Goal: Task Accomplishment & Management: Use online tool/utility

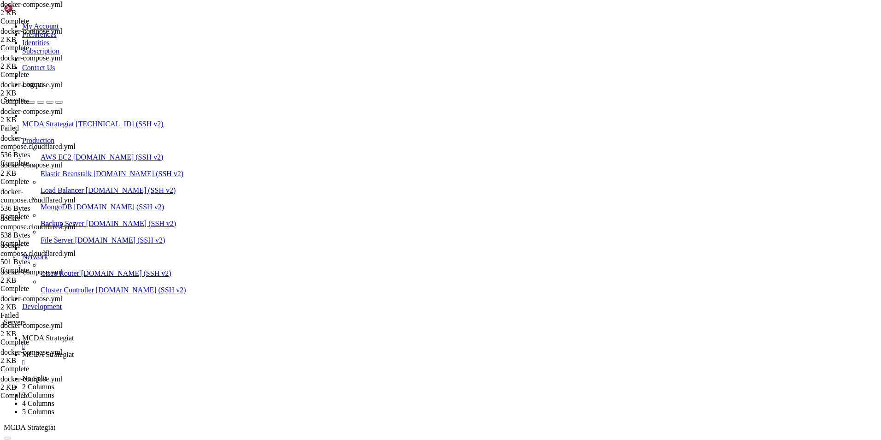
scroll to position [4, 1]
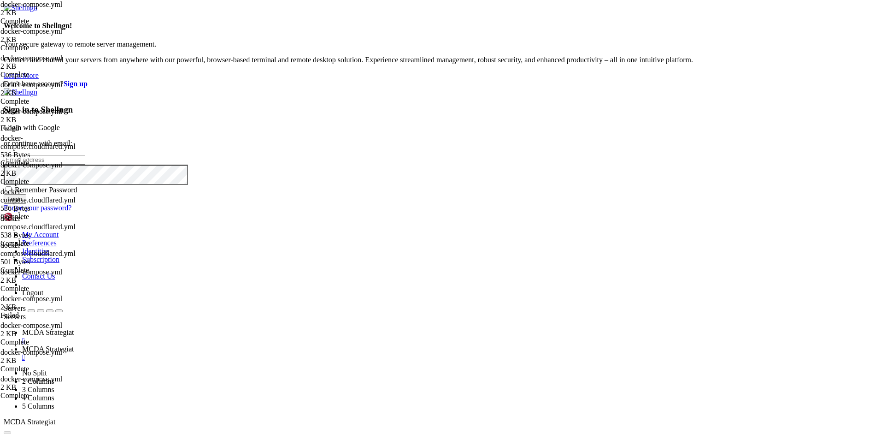
type input "root"
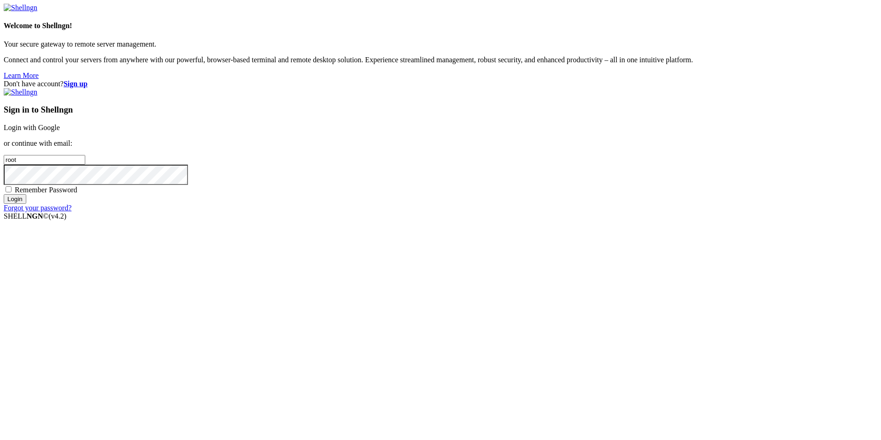
click at [60, 131] on link "Login with Google" at bounding box center [32, 127] width 56 height 8
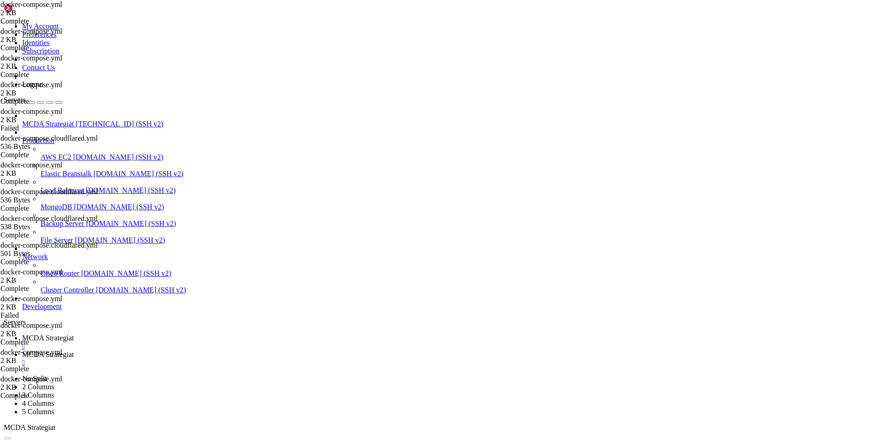
scroll to position [13623, 0]
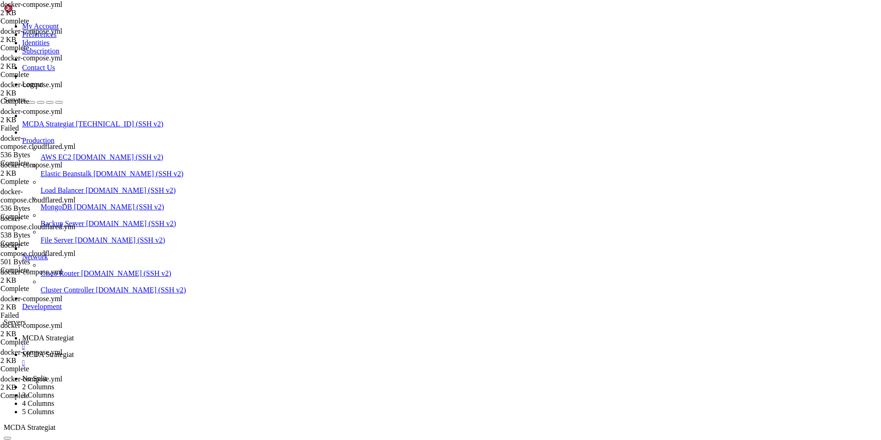
click at [74, 350] on span "MCDA Strategiat" at bounding box center [48, 354] width 52 height 8
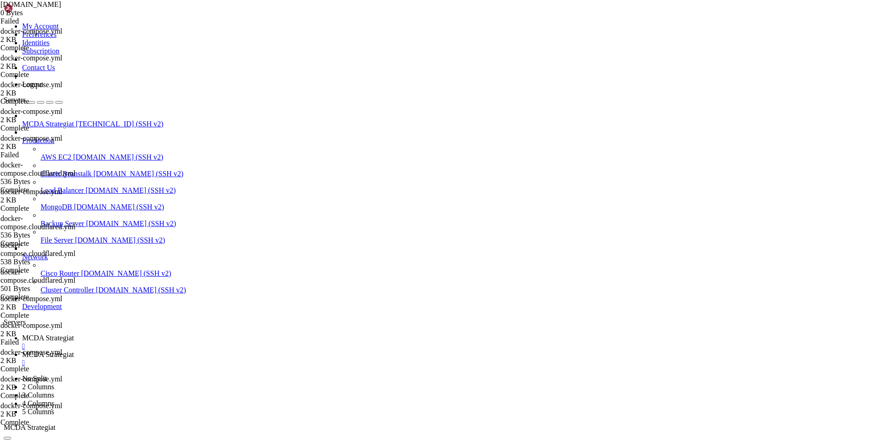
type input "/root/ft_userdata/certs"
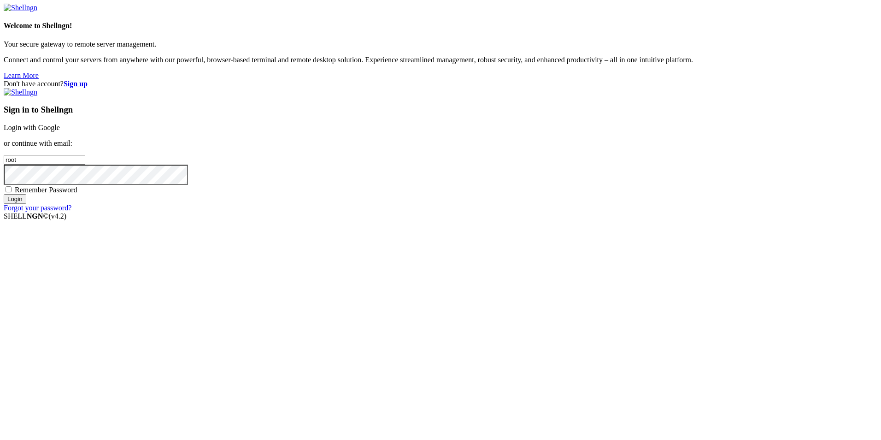
click at [60, 131] on link "Login with Google" at bounding box center [32, 127] width 56 height 8
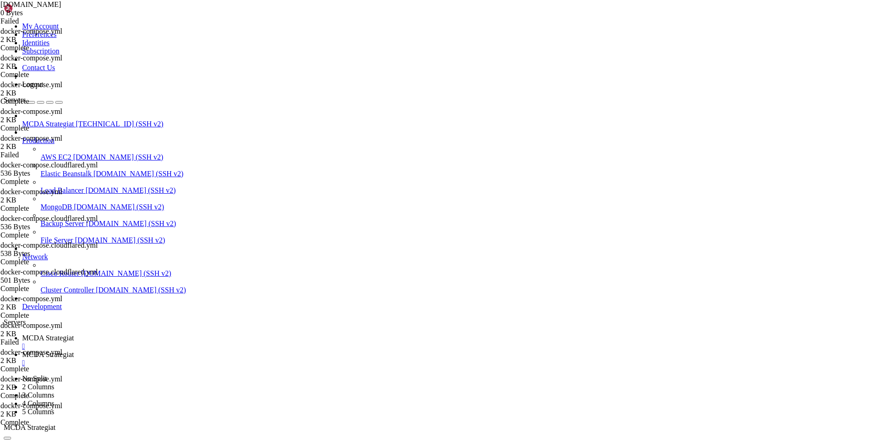
scroll to position [13623, 0]
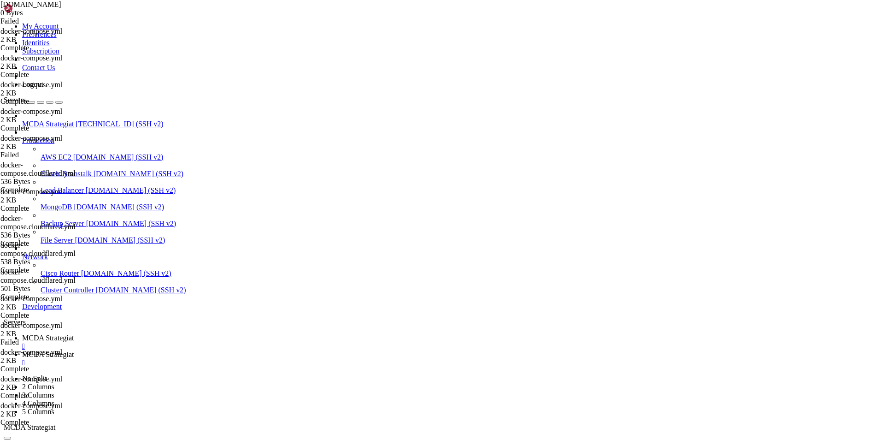
click at [222, 350] on link "MCDA Strategiat " at bounding box center [449, 358] width 855 height 17
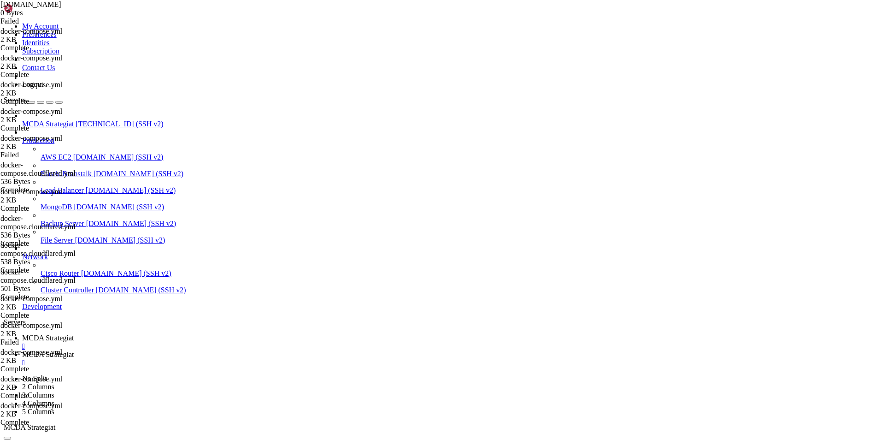
type input "/root/ft_userdata/certs"
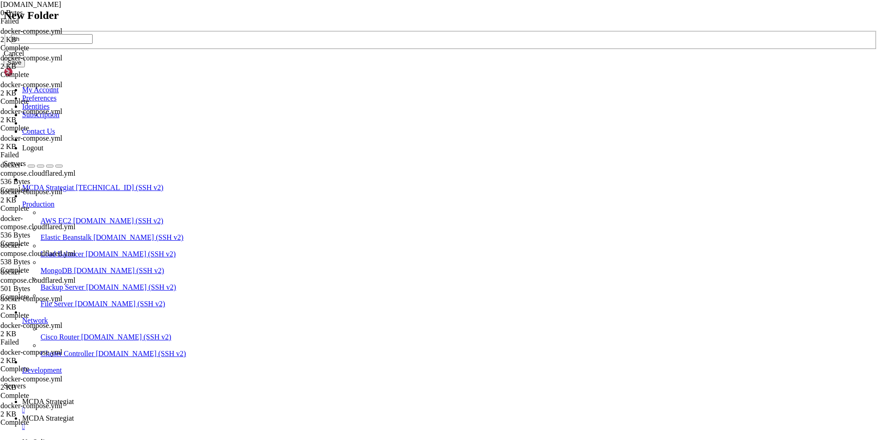
type input "s"
click at [25, 67] on button "Save" at bounding box center [14, 63] width 21 height 10
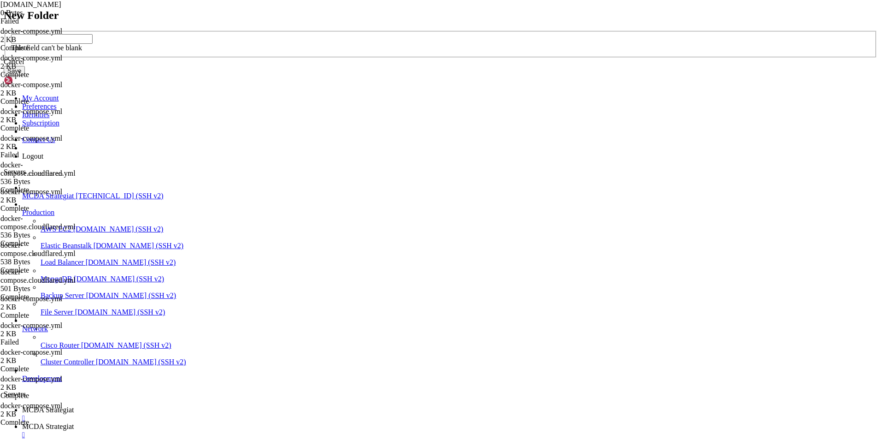
click at [470, 66] on div "Cancel" at bounding box center [441, 62] width 874 height 8
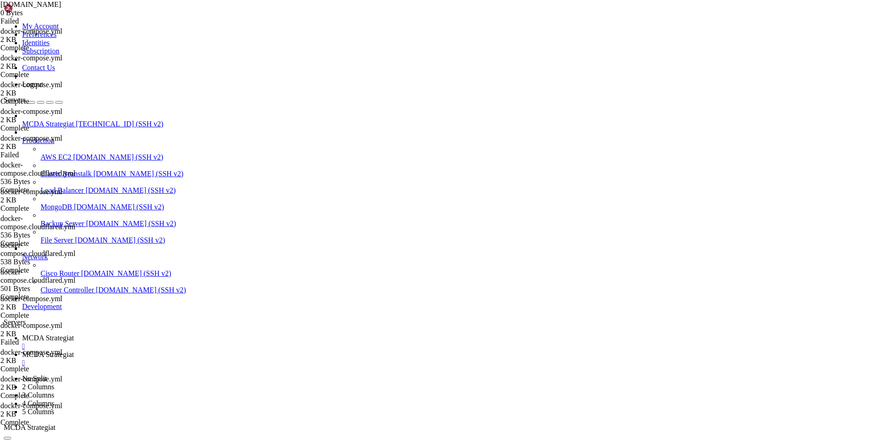
type input "/root/ft_userdata/certs/[DOMAIN_NAME]"
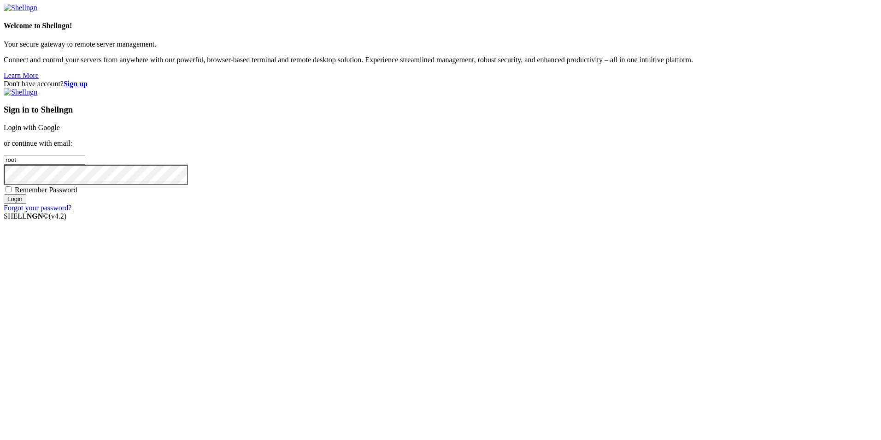
click at [60, 131] on link "Login with Google" at bounding box center [32, 127] width 56 height 8
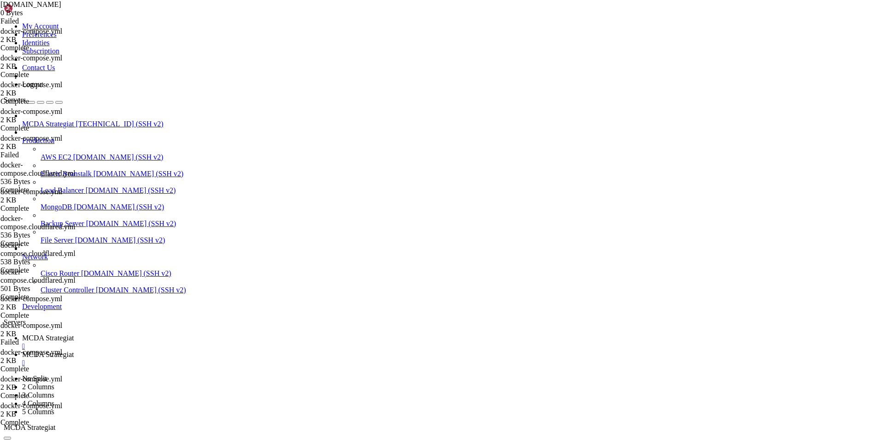
scroll to position [13623, 0]
click at [74, 350] on span "MCDA Strategiat" at bounding box center [48, 354] width 52 height 8
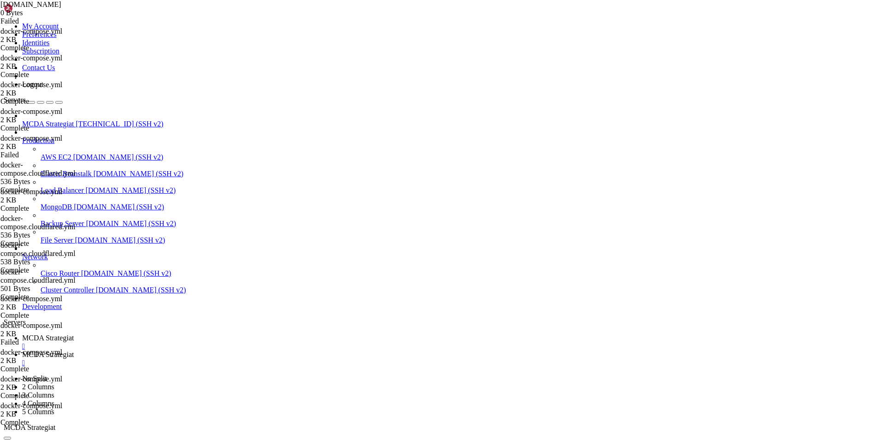
type input "/etc"
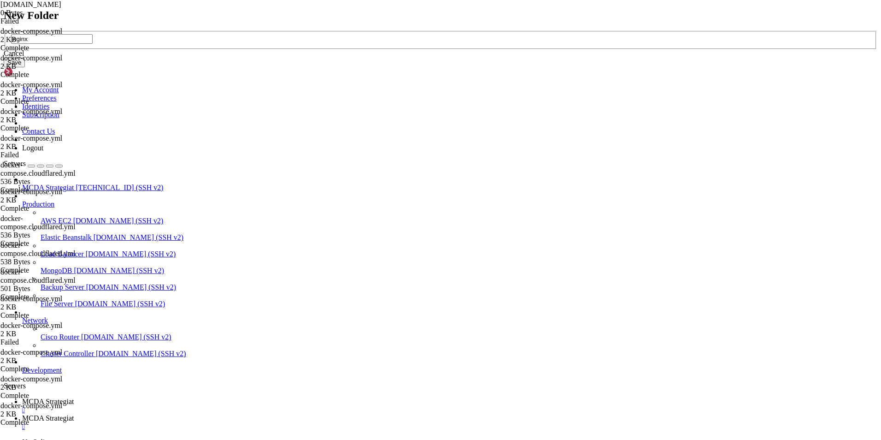
type input "nginx"
click at [25, 67] on button "Save" at bounding box center [14, 63] width 21 height 10
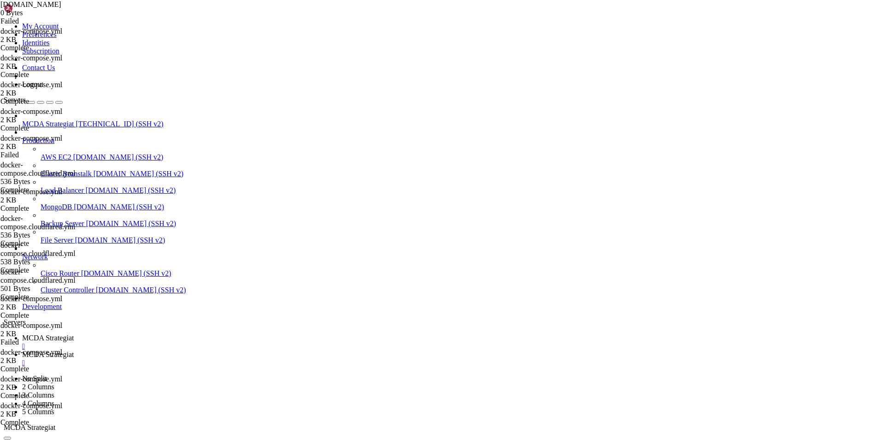
scroll to position [1060, 0]
click at [24, 99] on span " nginx" at bounding box center [14, 95] width 19 height 8
type input "/etc/nginx"
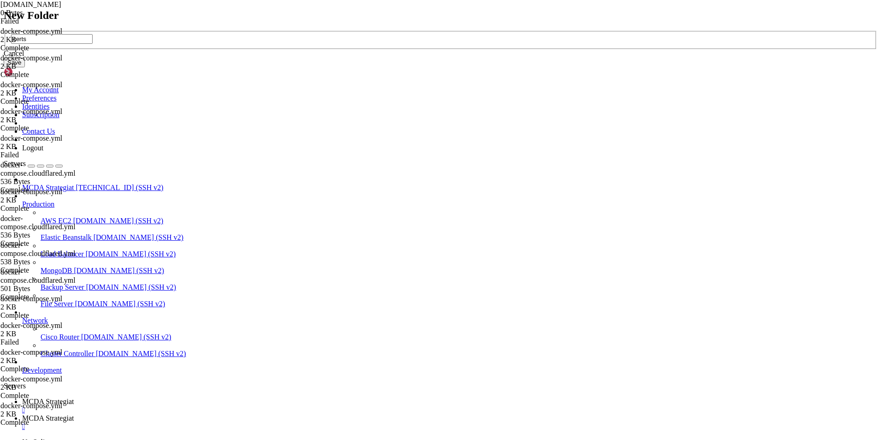
type input "certs"
click at [25, 67] on button "Save" at bounding box center [14, 63] width 21 height 10
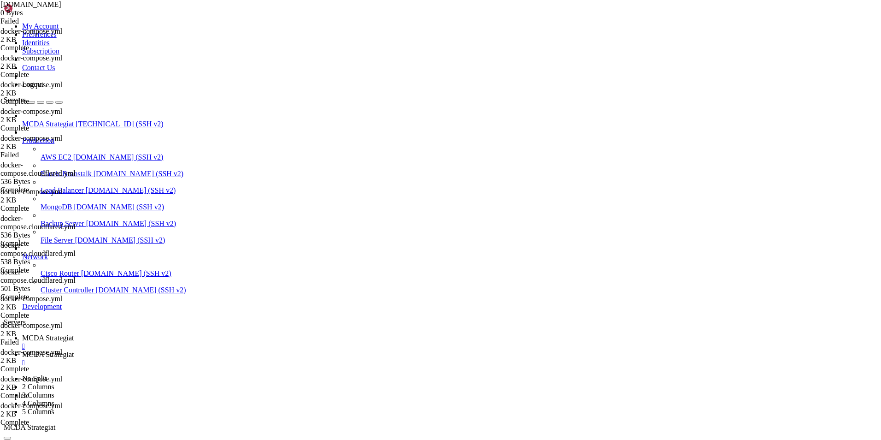
click at [145, 334] on link "MCDA Strategiat " at bounding box center [449, 342] width 855 height 17
click at [74, 350] on span "MCDA Strategiat" at bounding box center [48, 354] width 52 height 8
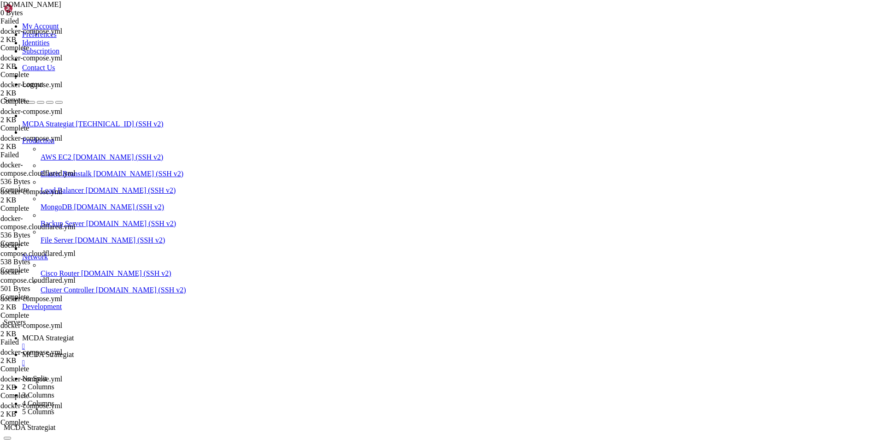
type input "/etc"
click at [74, 334] on span "MCDA Strategiat" at bounding box center [48, 338] width 52 height 8
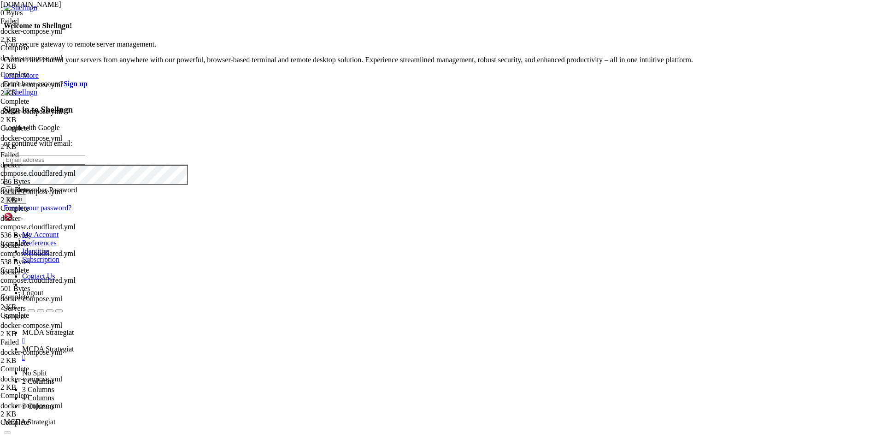
type input "root"
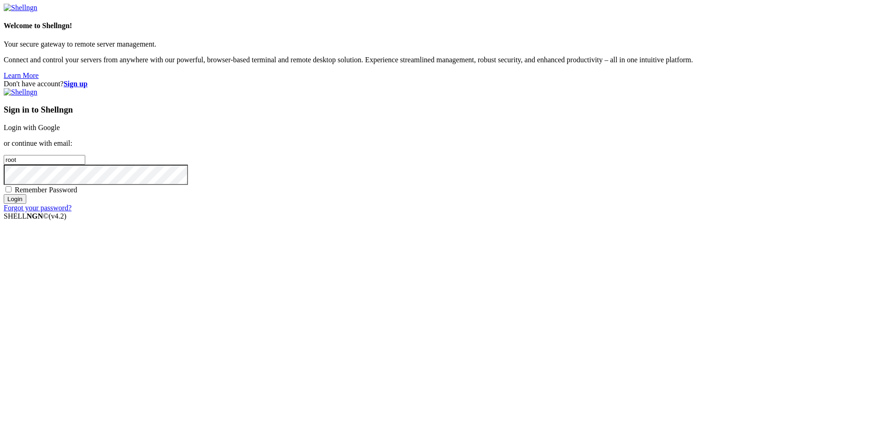
click at [60, 131] on link "Login with Google" at bounding box center [32, 127] width 56 height 8
click at [740, 179] on div "Don't have account? Sign up Sign in to Shellngn Login with Google or continue w…" at bounding box center [441, 146] width 874 height 132
click at [683, 212] on div "Don't have account? Sign up Sign in to Shellngn Login with Google or continue w…" at bounding box center [441, 146] width 874 height 132
